Goal: Transaction & Acquisition: Register for event/course

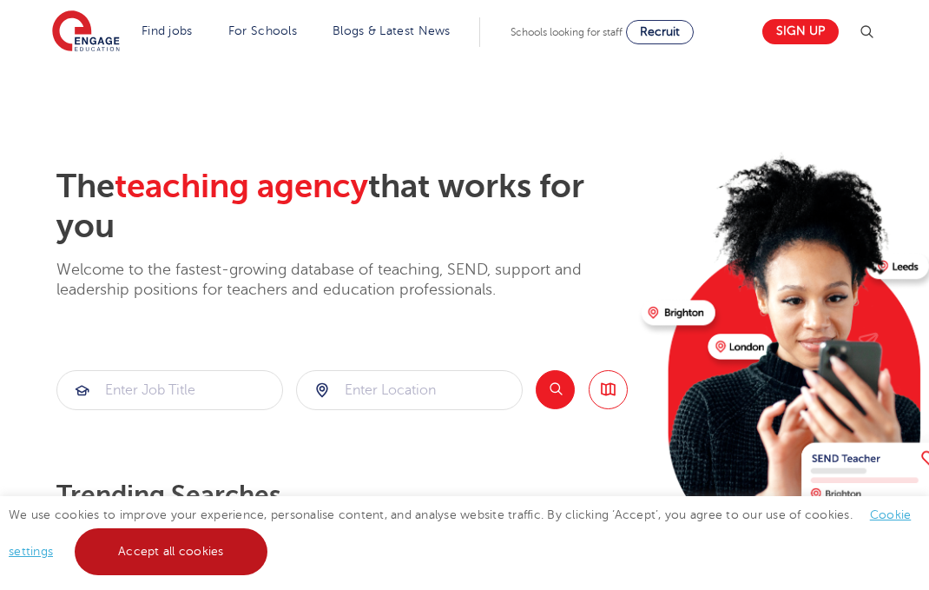
click at [235, 558] on link "Accept all cookies" at bounding box center [171, 551] width 193 height 47
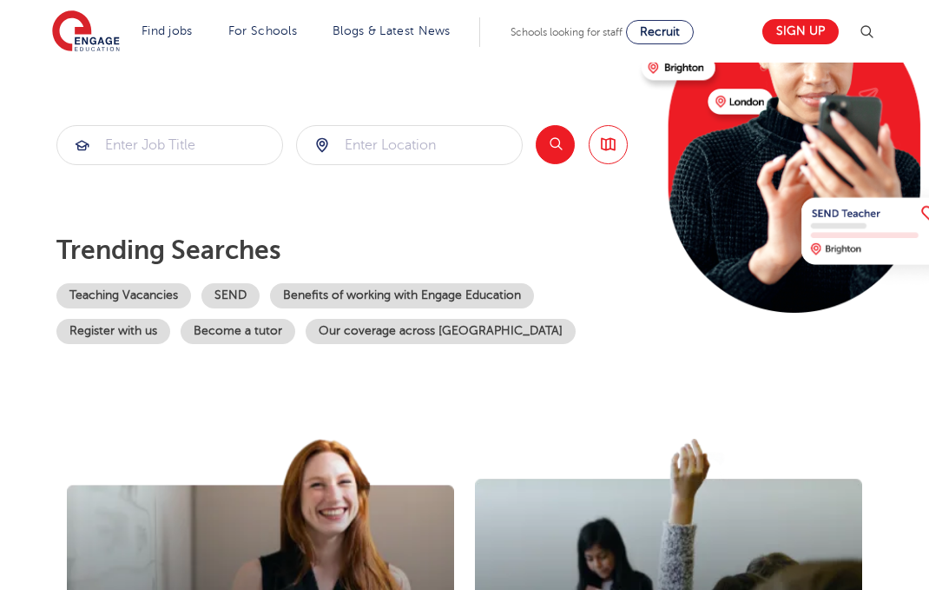
scroll to position [248, 0]
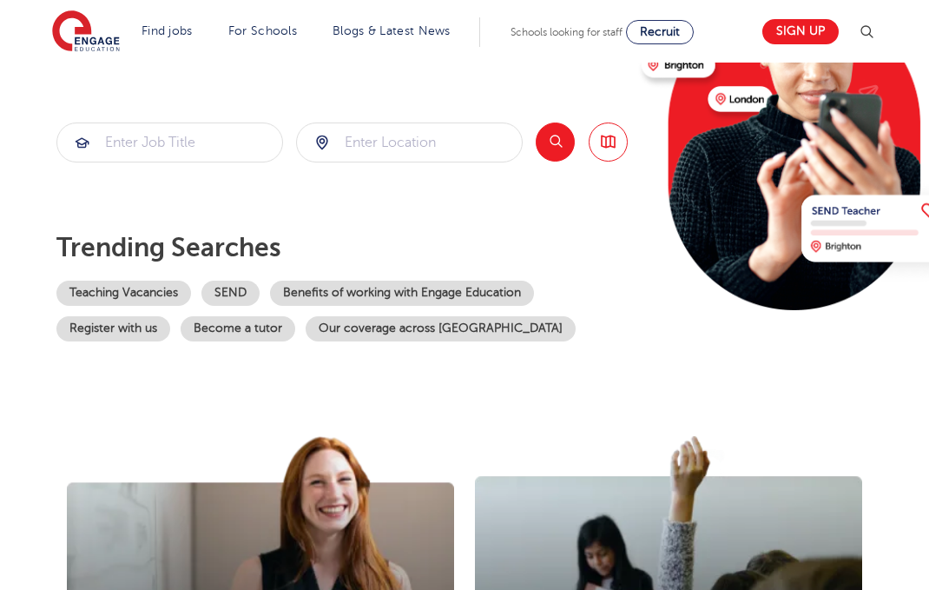
click at [644, 215] on img at bounding box center [804, 99] width 334 height 421
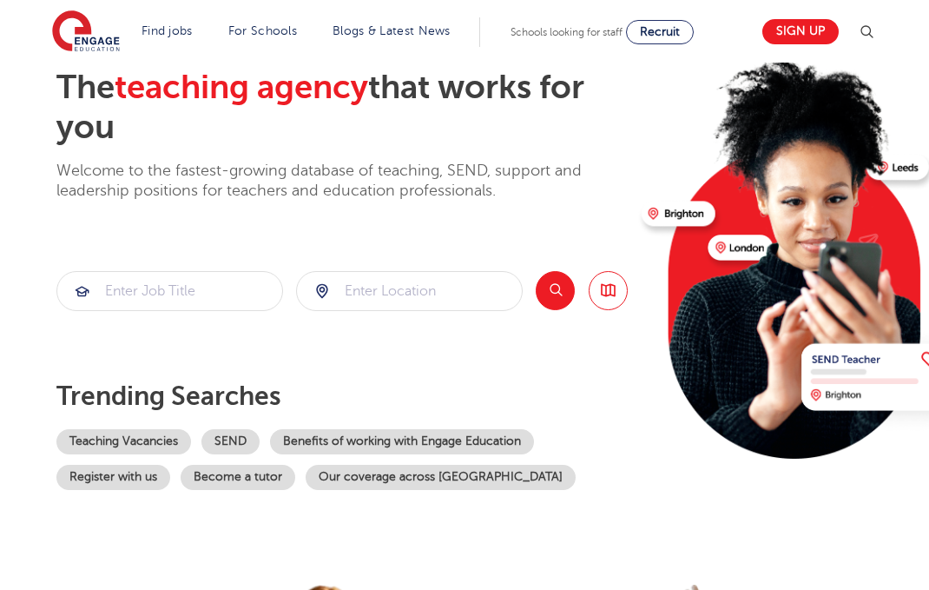
scroll to position [0, 0]
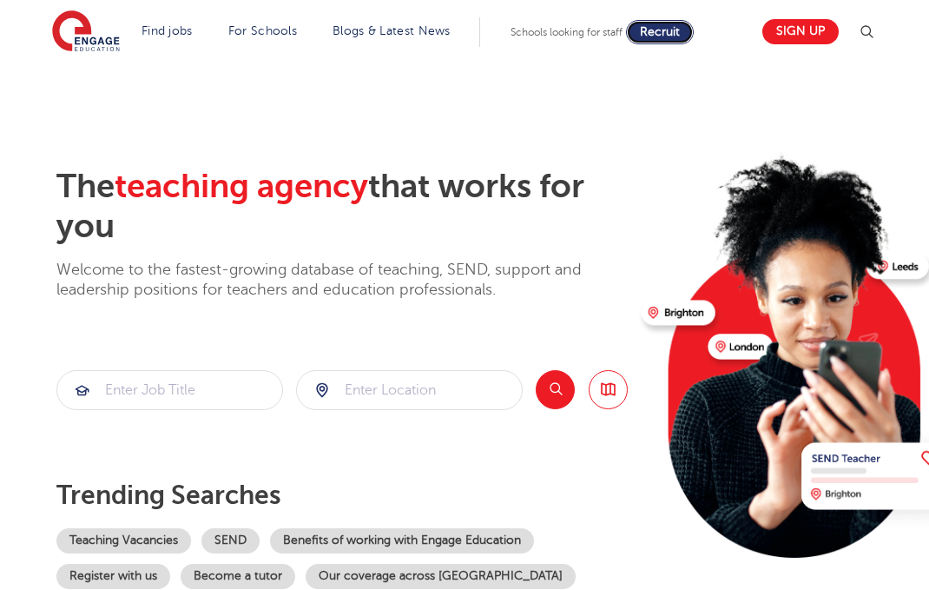
click at [670, 33] on span "Recruit" at bounding box center [660, 31] width 40 height 13
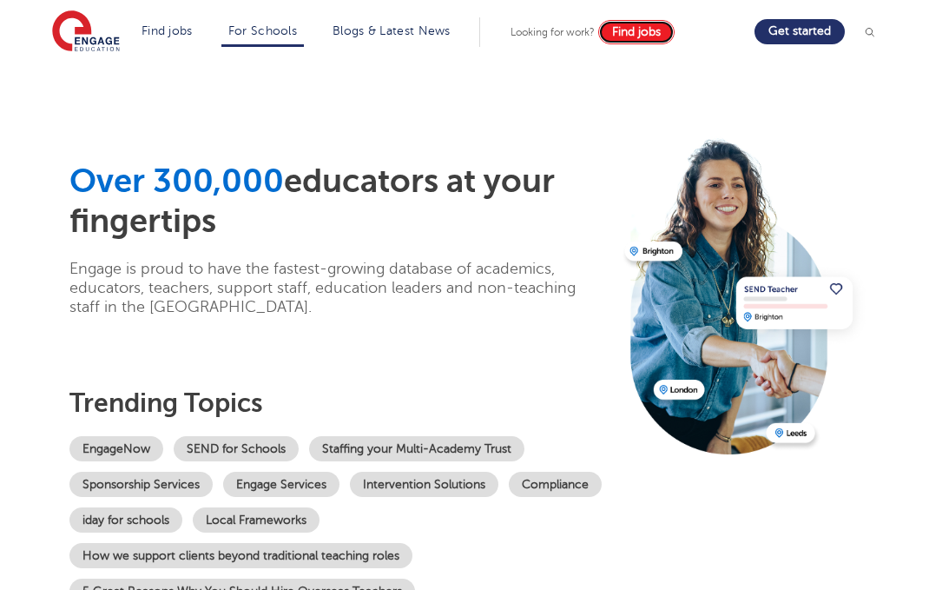
click at [666, 27] on link "Find jobs" at bounding box center [636, 32] width 76 height 24
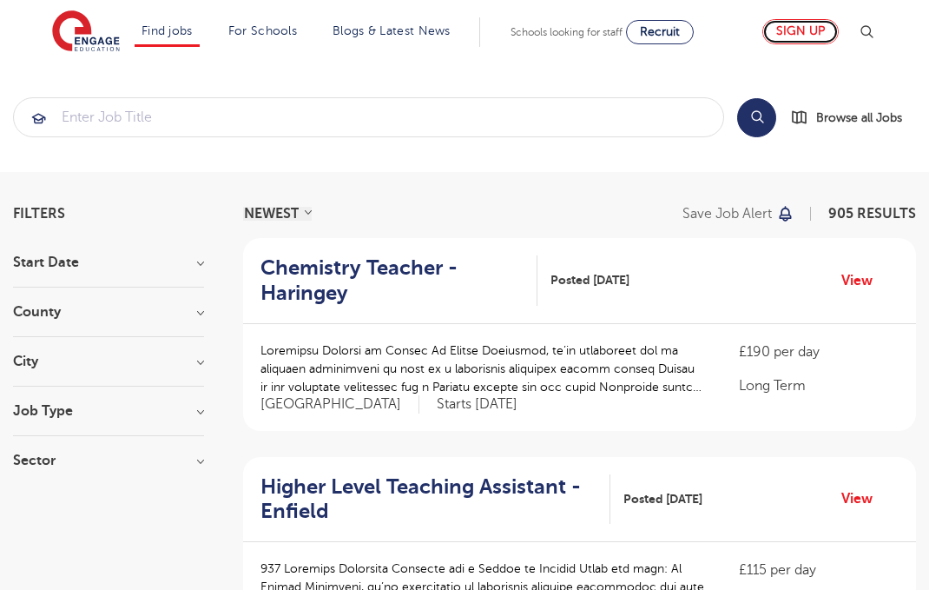
click at [820, 25] on link "Sign up" at bounding box center [801, 31] width 76 height 25
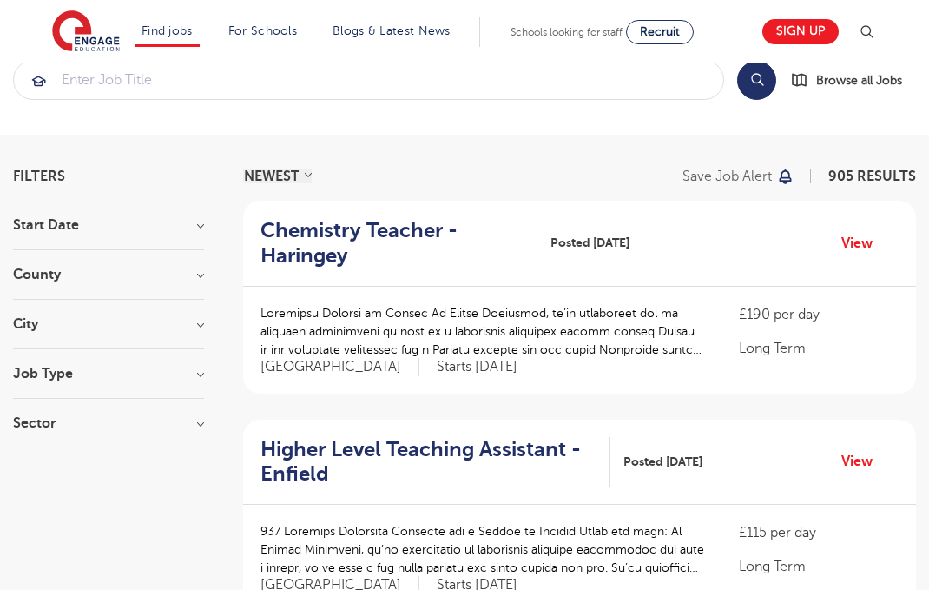
scroll to position [38, 0]
click at [400, 76] on input "search" at bounding box center [369, 79] width 710 height 38
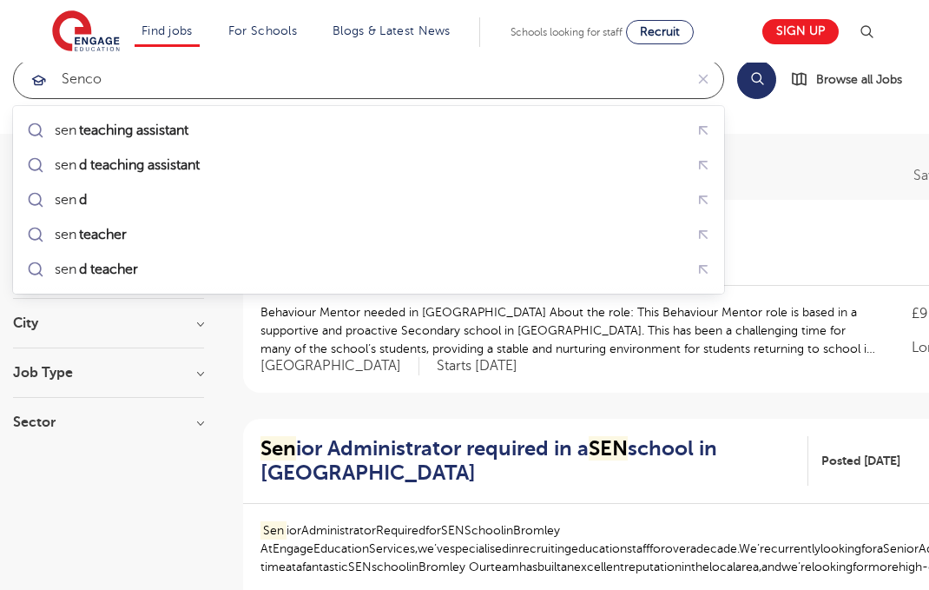
click button "Submit" at bounding box center [0, 0] width 0 height 0
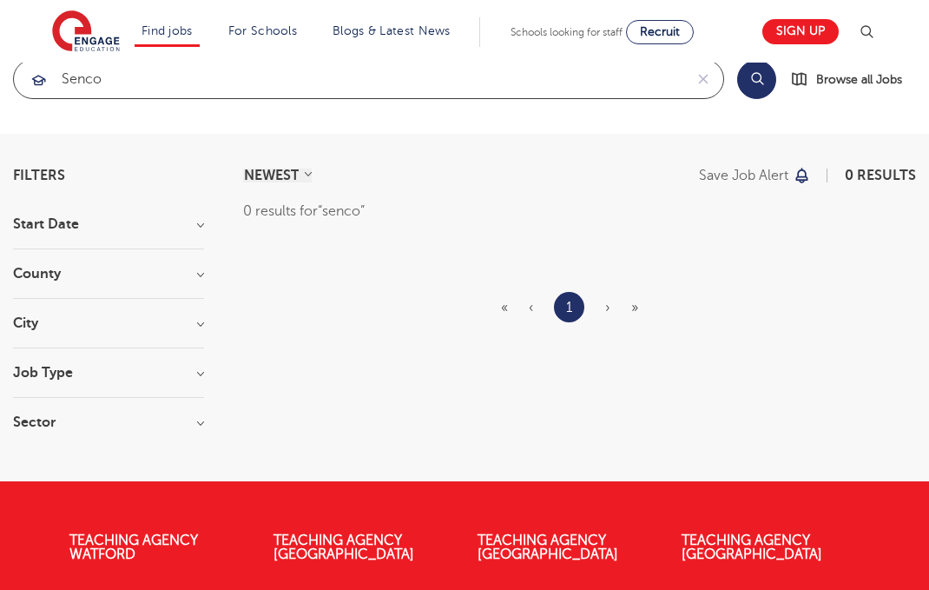
drag, startPoint x: 135, startPoint y: 83, endPoint x: 67, endPoint y: 83, distance: 68.6
click at [67, 83] on input "senco" at bounding box center [349, 79] width 670 height 38
click button "Submit" at bounding box center [0, 0] width 0 height 0
click at [86, 57] on section "Find jobs All vacancies We have one of the UK's largest database. and with hund…" at bounding box center [403, 31] width 703 height 63
click at [94, 78] on input "ssne" at bounding box center [349, 79] width 670 height 38
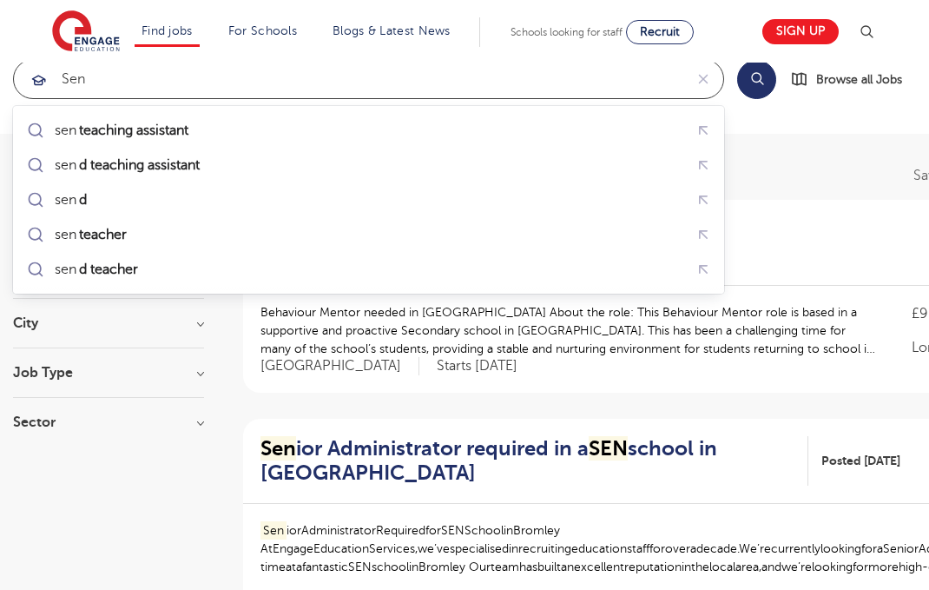
type input "sen"
click button "Submit" at bounding box center [0, 0] width 0 height 0
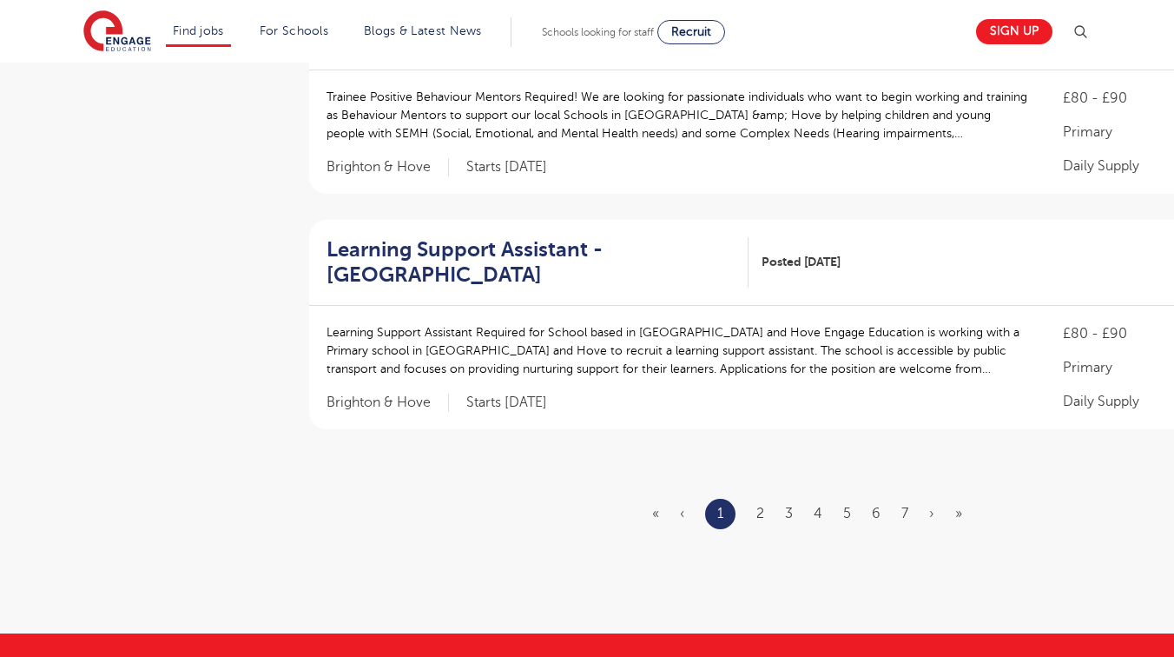
scroll to position [2249, 0]
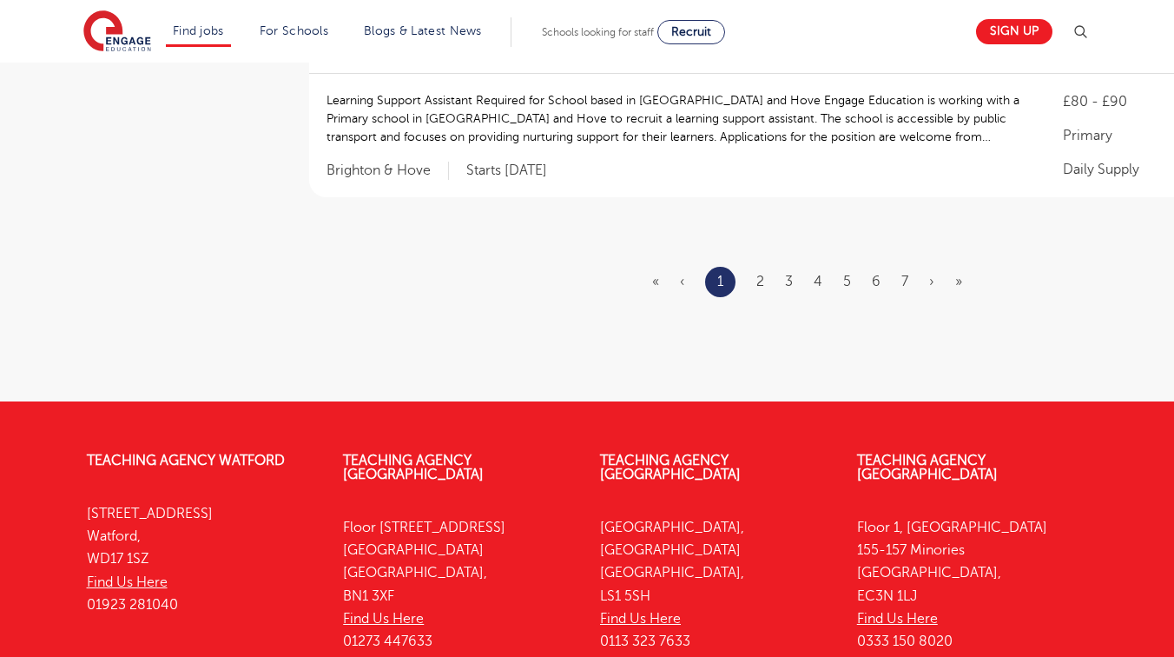
click at [749, 267] on ul "« ‹ 1 2 3 4 5 6 7 › »" at bounding box center [817, 282] width 331 height 30
click at [756, 274] on link "2" at bounding box center [760, 282] width 8 height 16
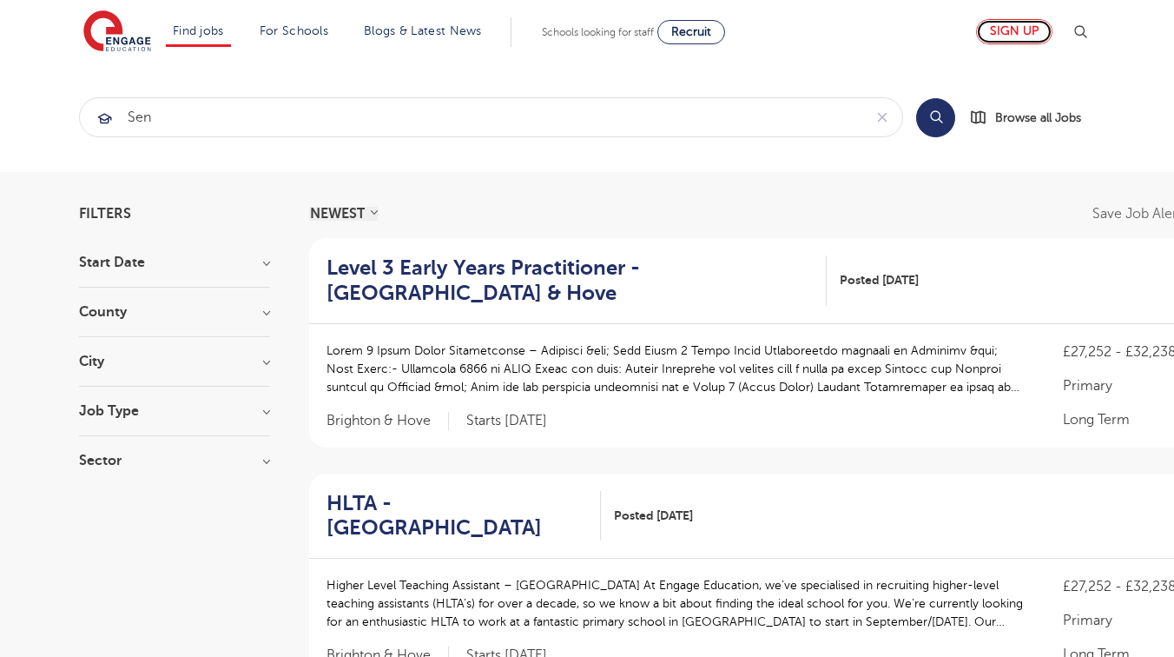
click at [928, 28] on link "Sign up" at bounding box center [1014, 31] width 76 height 25
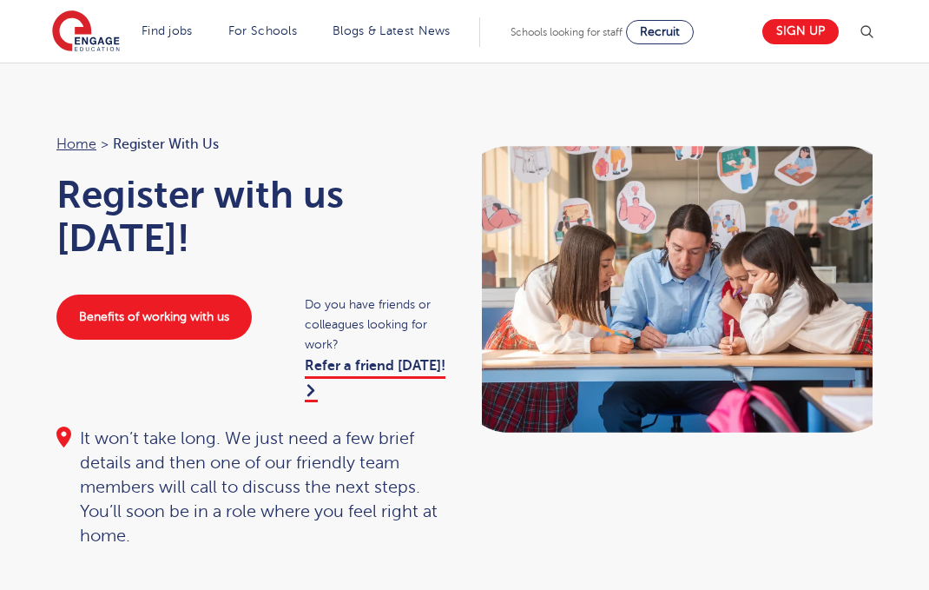
scroll to position [54, 0]
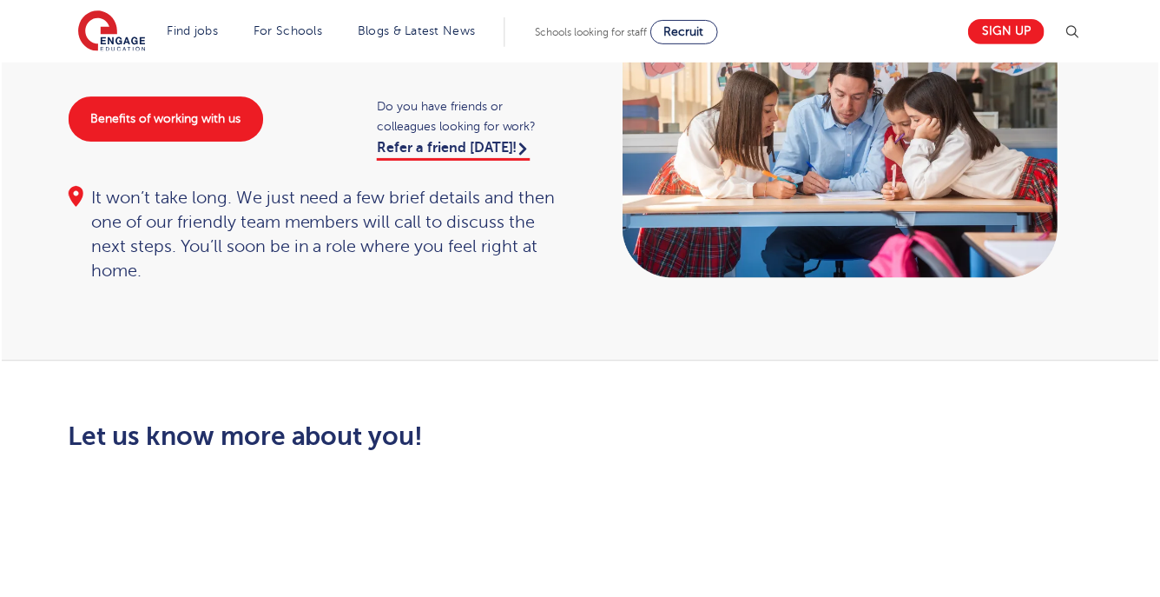
scroll to position [162, 0]
